Goal: Task Accomplishment & Management: Manage account settings

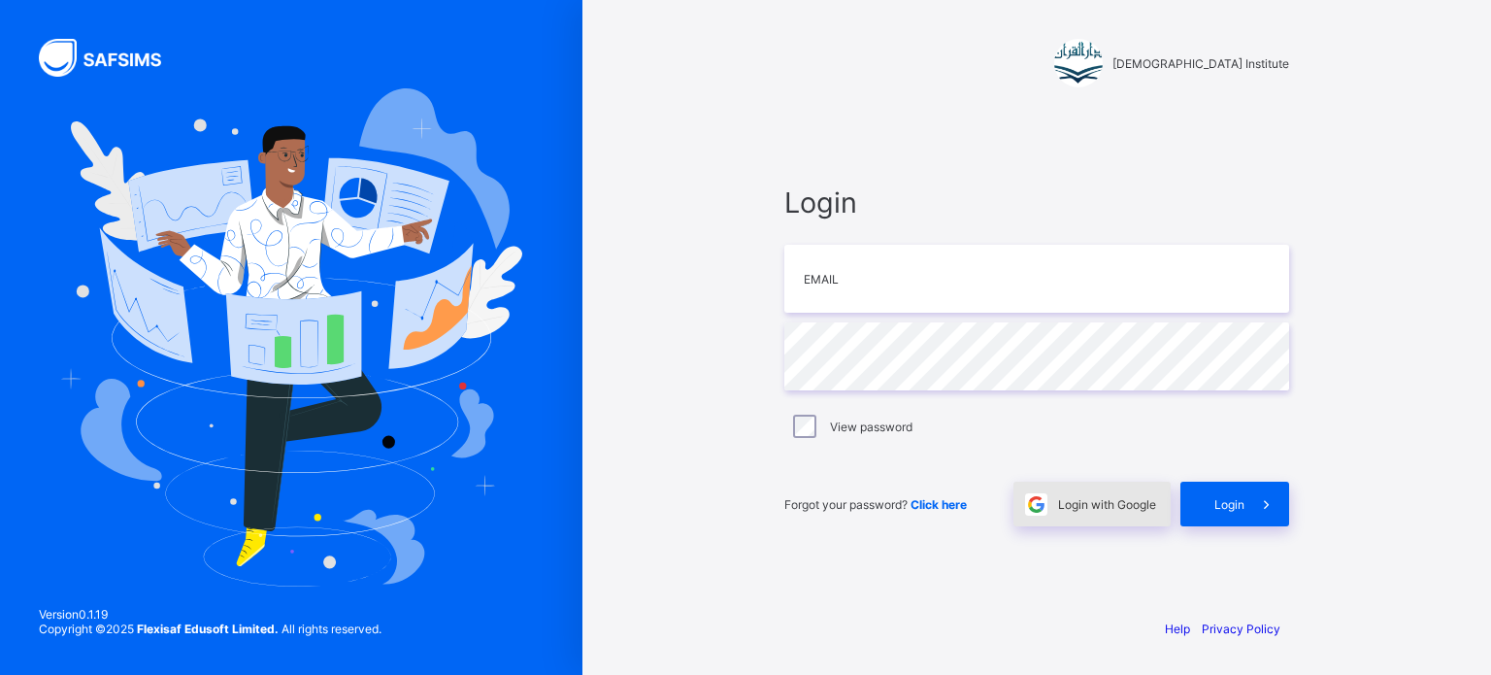
click at [1080, 504] on span "Login with Google" at bounding box center [1107, 504] width 98 height 15
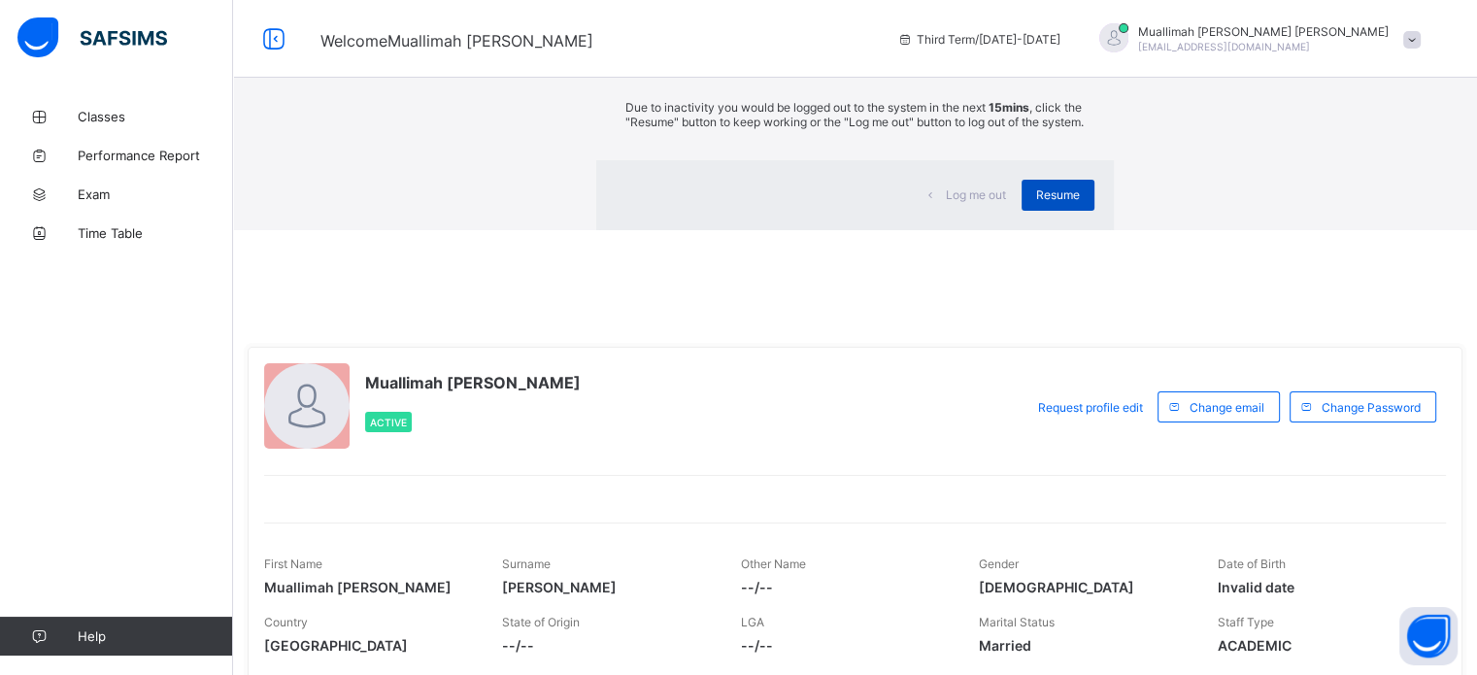
click at [1036, 202] on span "Resume" at bounding box center [1058, 194] width 44 height 15
